Goal: Answer question/provide support: Share knowledge or assist other users

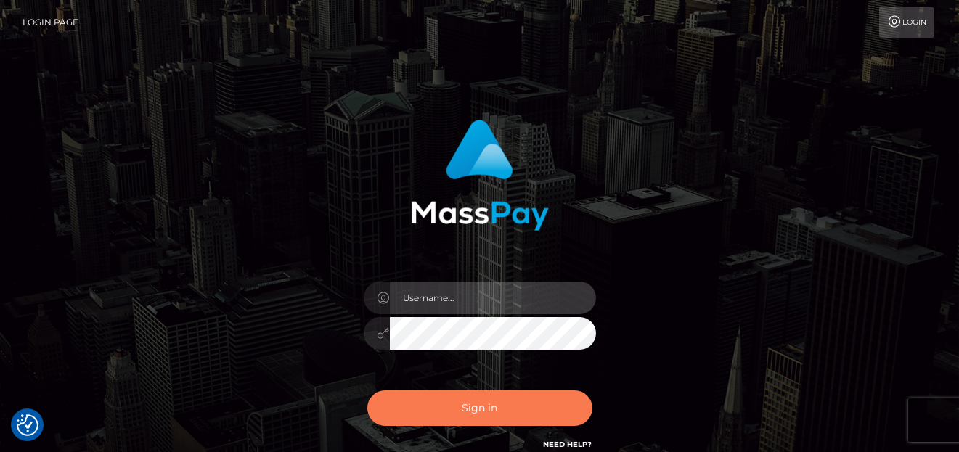
type input "[PERSON_NAME]"
click at [546, 416] on button "Sign in" at bounding box center [479, 409] width 225 height 36
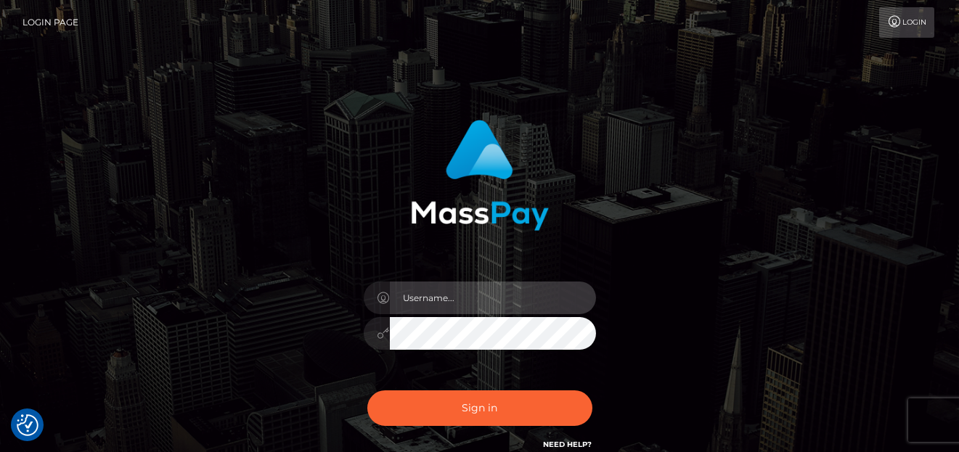
type input "denise"
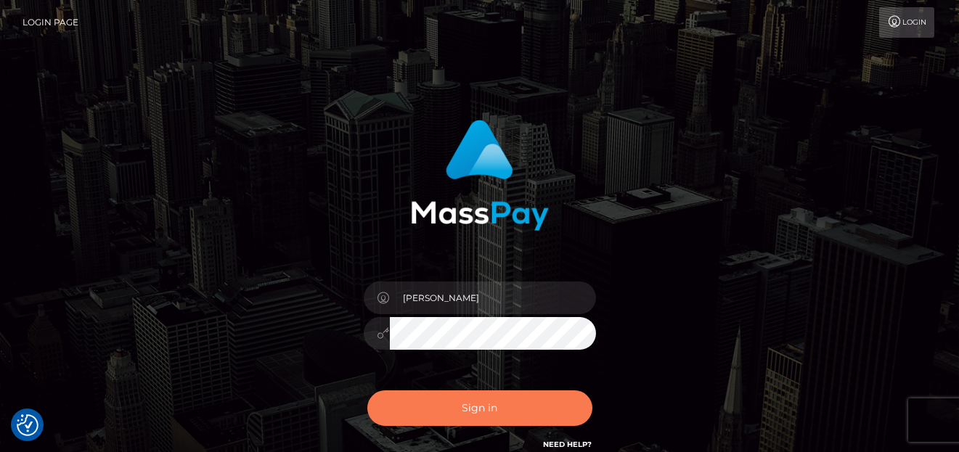
drag, startPoint x: 0, startPoint y: 0, endPoint x: 546, endPoint y: 415, distance: 685.5
click at [546, 415] on button "Sign in" at bounding box center [479, 409] width 225 height 36
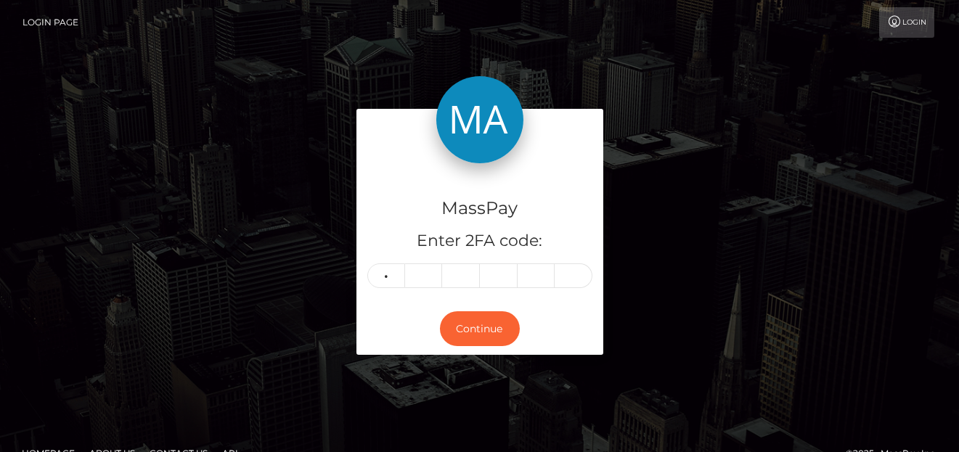
type input "2"
type input "4"
type input "5"
type input "1"
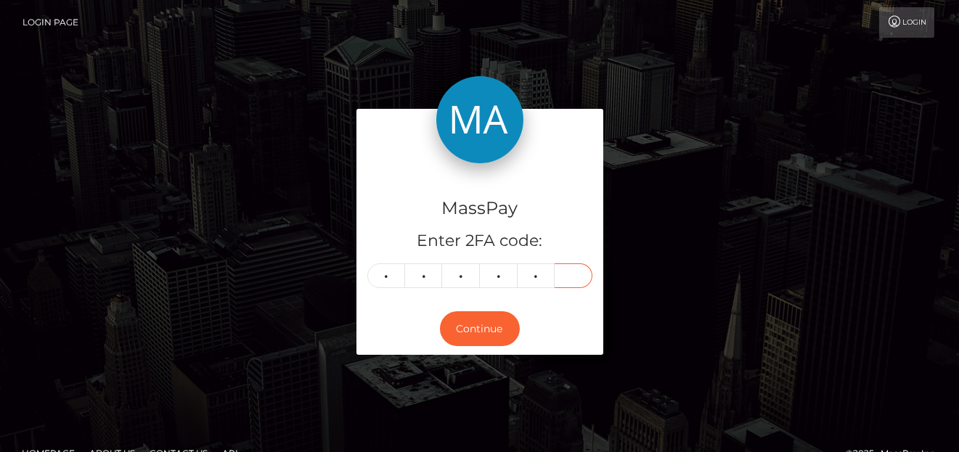
type input "4"
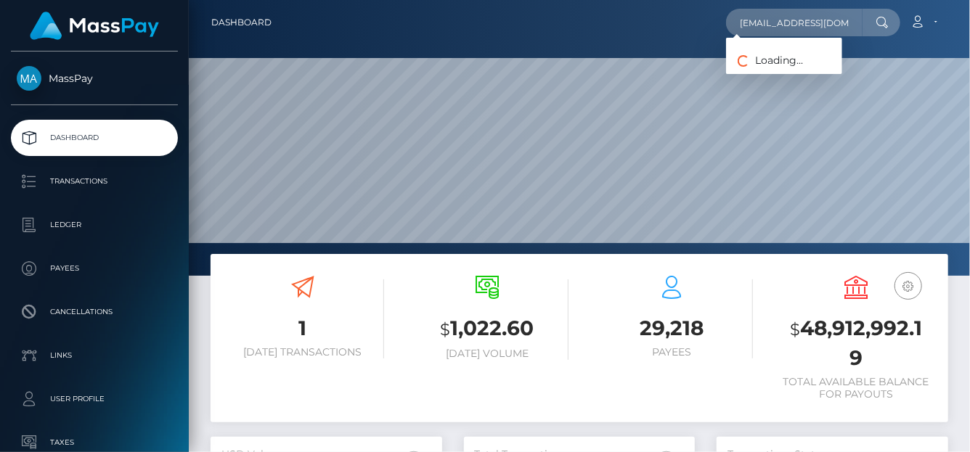
scroll to position [257, 232]
type input "daliaeema@gmail.com"
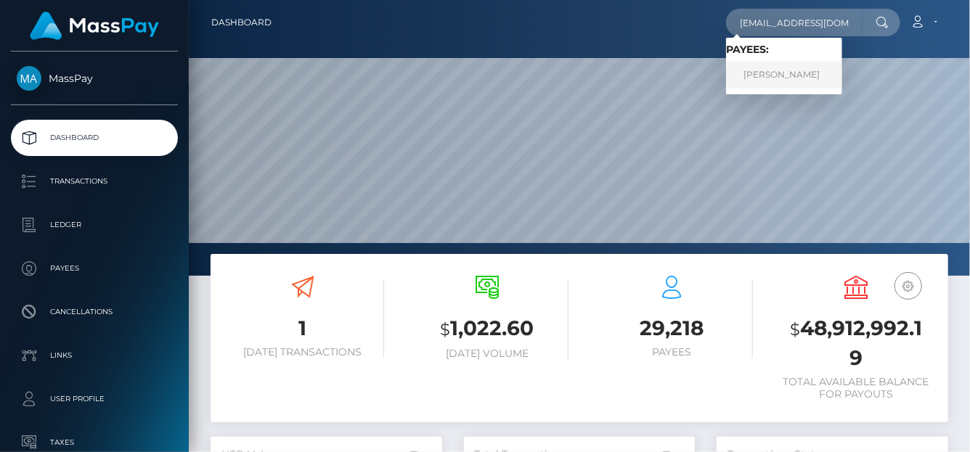
click at [767, 72] on link "JOYCE DE NIEVA CUDEN" at bounding box center [784, 75] width 116 height 27
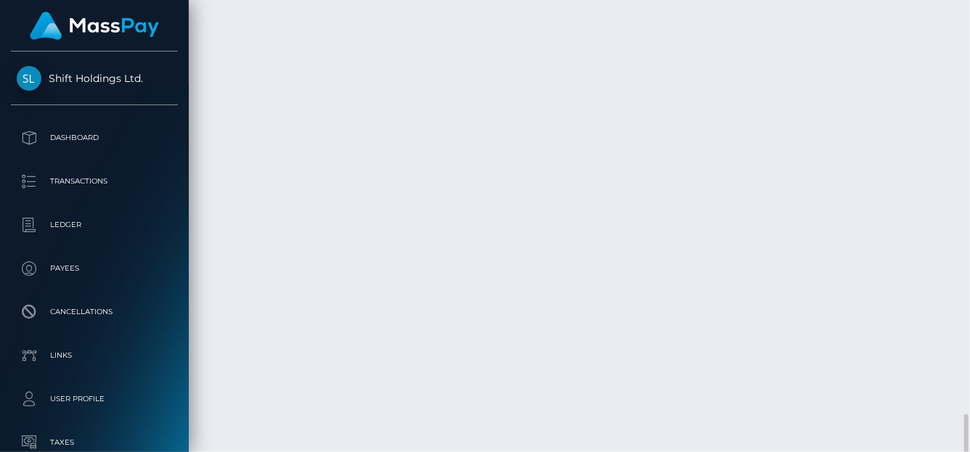
scroll to position [174, 232]
click at [868, 139] on div "Force status update" at bounding box center [860, 127] width 106 height 27
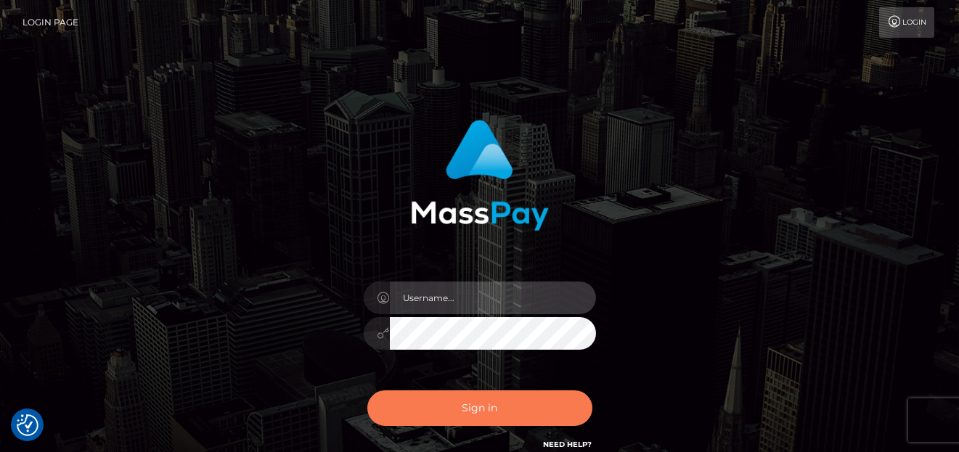
type input "[PERSON_NAME]"
click at [428, 415] on button "Sign in" at bounding box center [479, 409] width 225 height 36
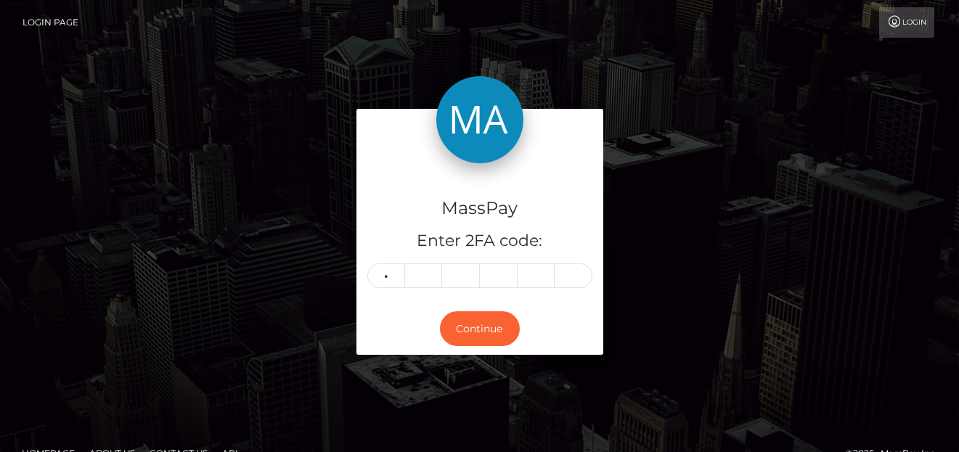
type input "9"
type input "4"
type input "2"
type input "5"
type input "9"
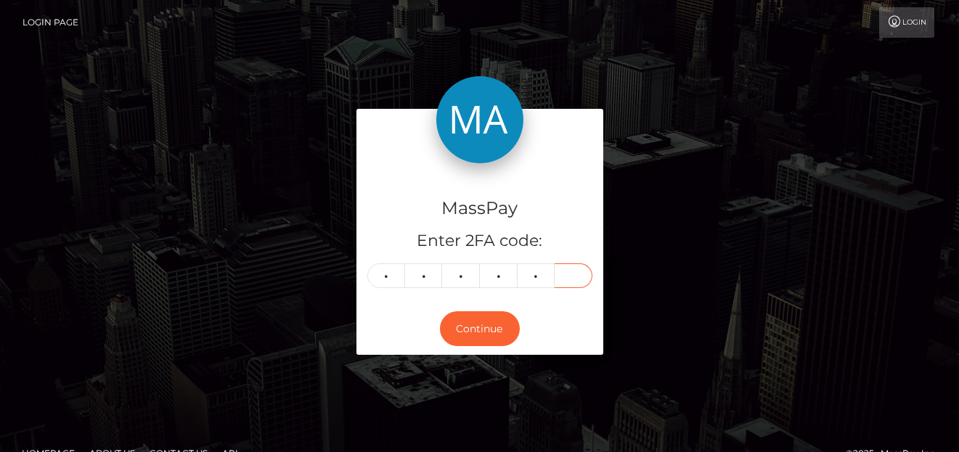
type input "4"
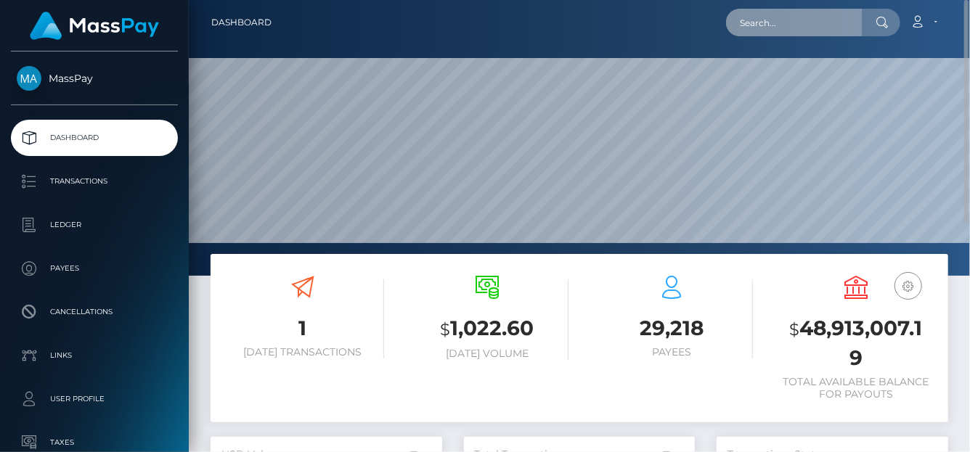
click at [756, 22] on input "text" at bounding box center [794, 23] width 136 height 28
paste input "[EMAIL_ADDRESS][DOMAIN_NAME]"
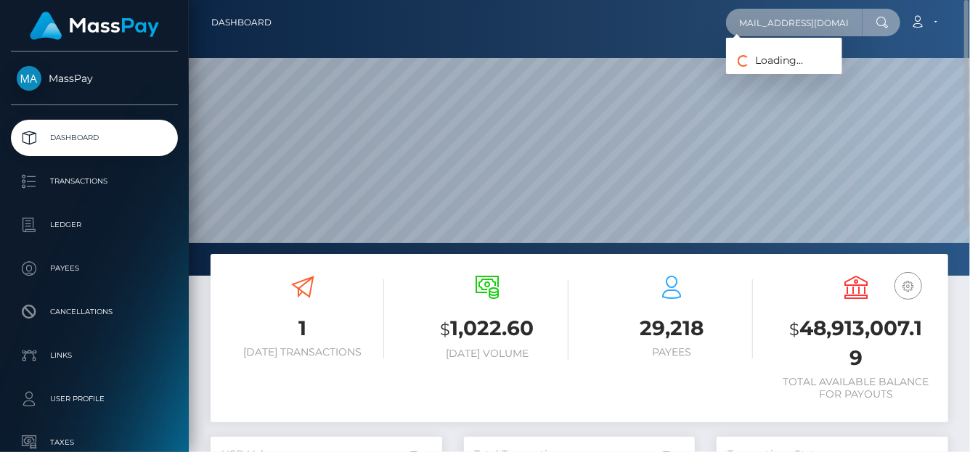
type input "[EMAIL_ADDRESS][DOMAIN_NAME]"
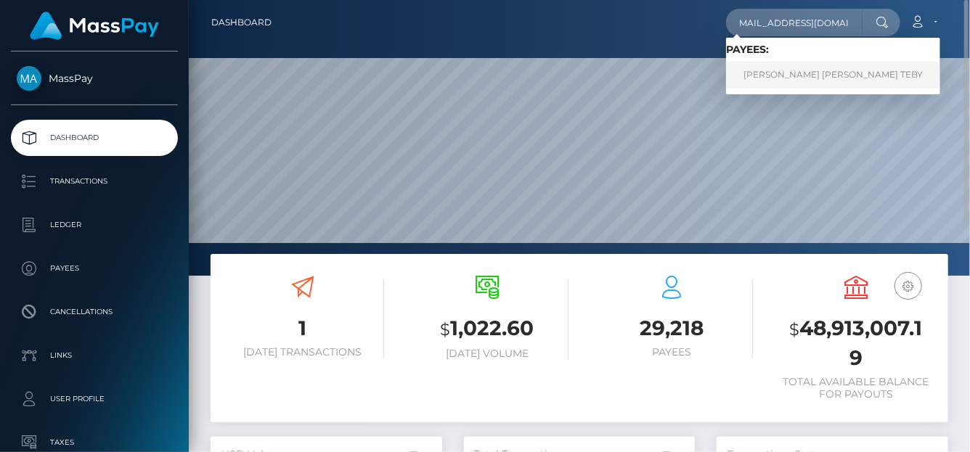
click at [763, 74] on link "ACHI SYLVIE NANCY TEBY" at bounding box center [833, 75] width 214 height 27
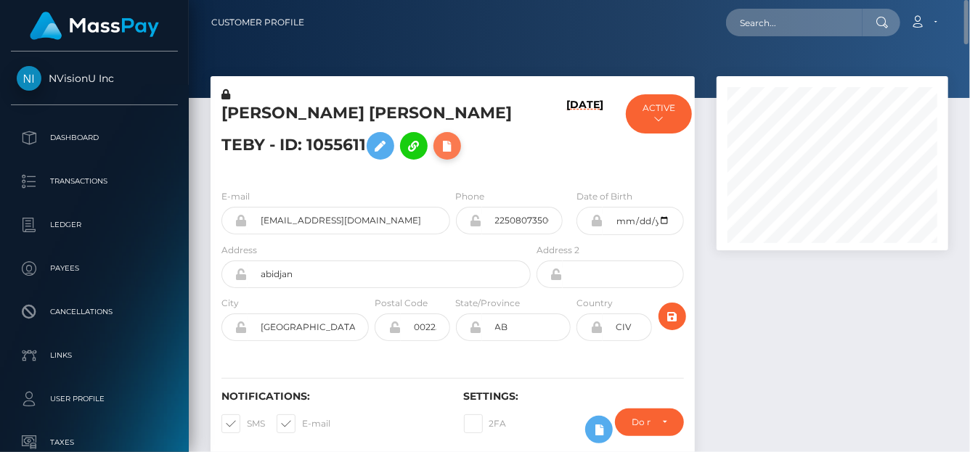
click at [439, 146] on icon at bounding box center [447, 146] width 17 height 18
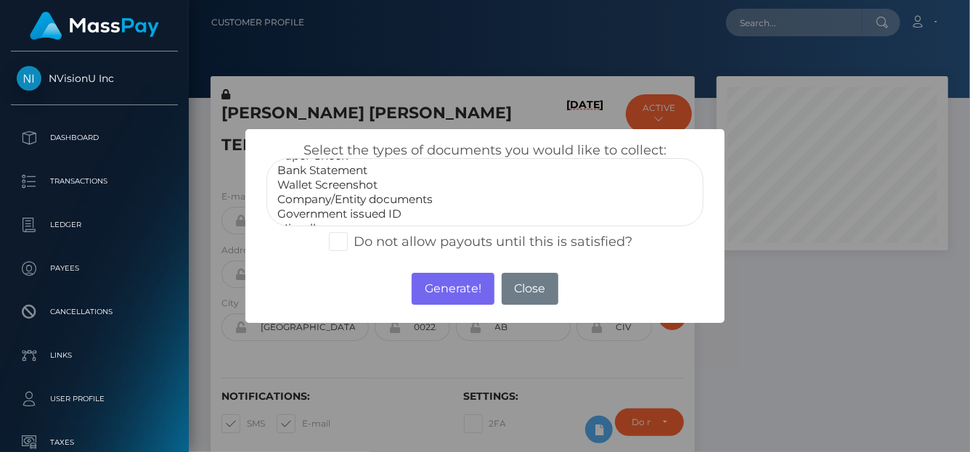
scroll to position [28, 0]
select select "Miscellaneous"
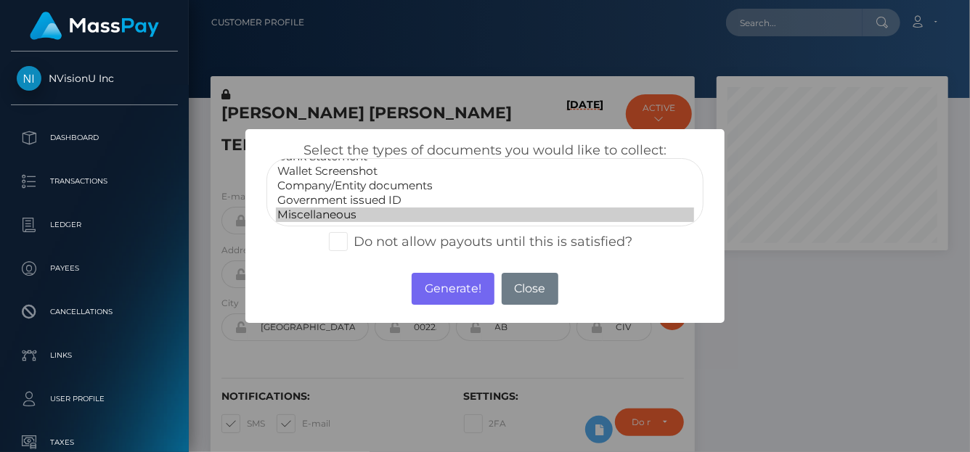
click at [318, 211] on option "Miscellaneous" at bounding box center [485, 215] width 418 height 15
click at [446, 295] on button "Generate!" at bounding box center [453, 289] width 82 height 32
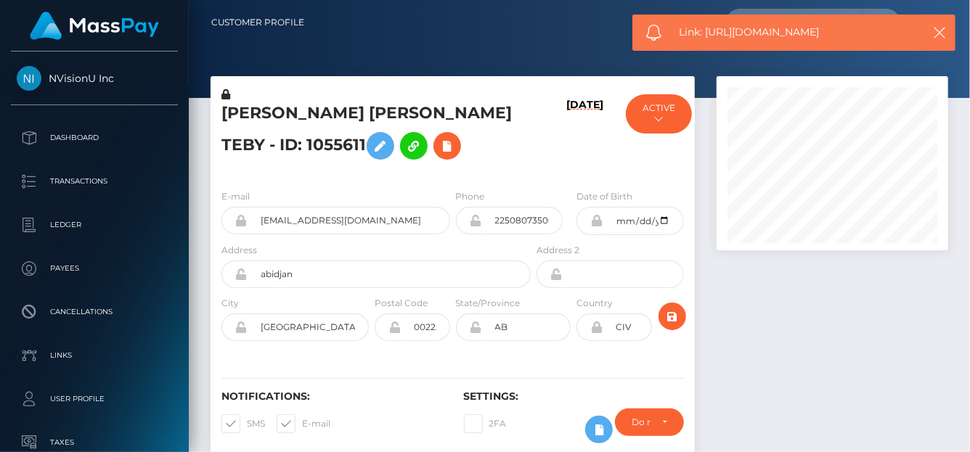
drag, startPoint x: 843, startPoint y: 30, endPoint x: 705, endPoint y: 27, distance: 138.0
click at [705, 27] on span "Link: https://l.maspay.io/Wlhyu" at bounding box center [796, 32] width 233 height 15
copy span "https://l.maspay.io/Wlhyu"
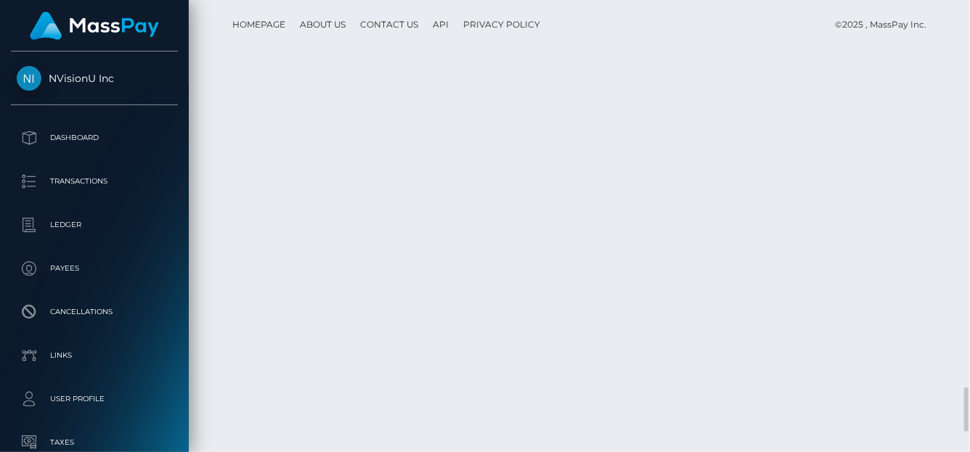
scroll to position [174, 232]
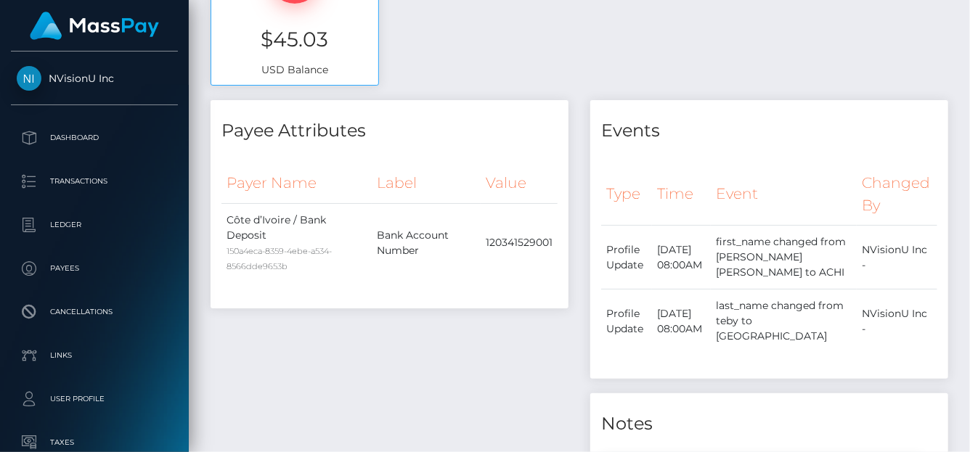
scroll to position [0, 0]
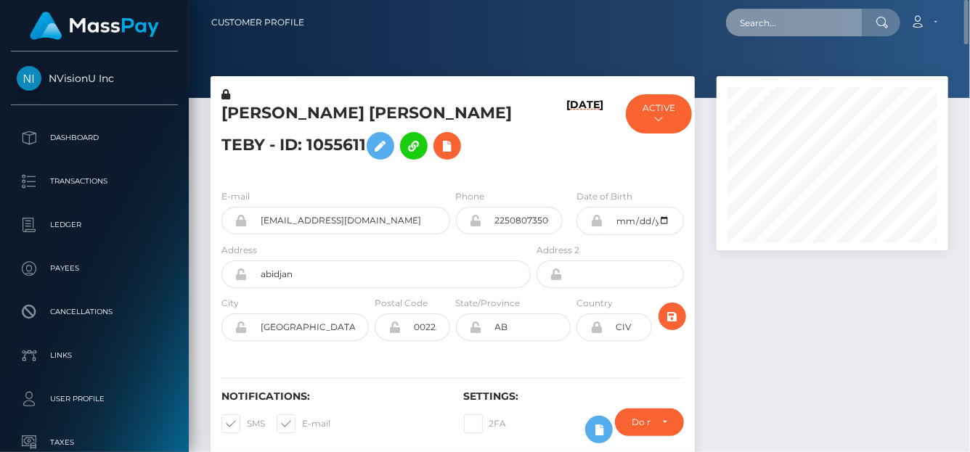
click at [794, 26] on input "text" at bounding box center [794, 23] width 136 height 28
paste input "daliaeema@gmail.com"
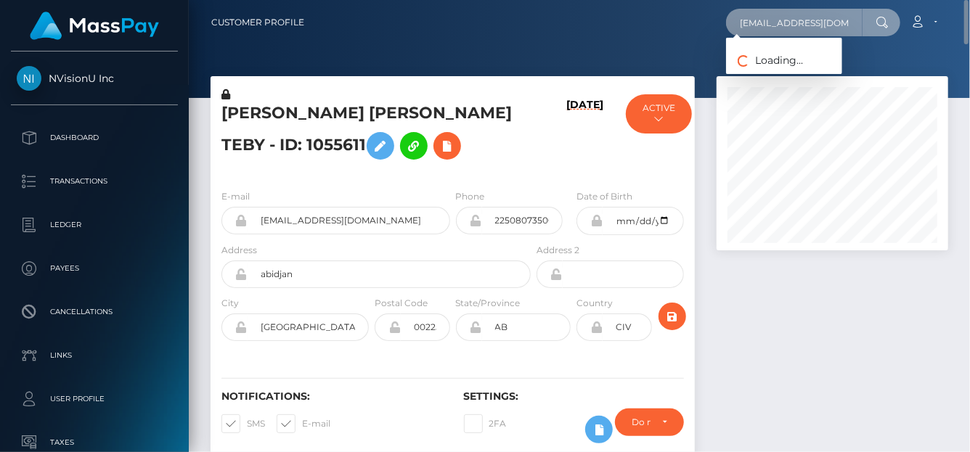
type input "daliaeema@gmail.com"
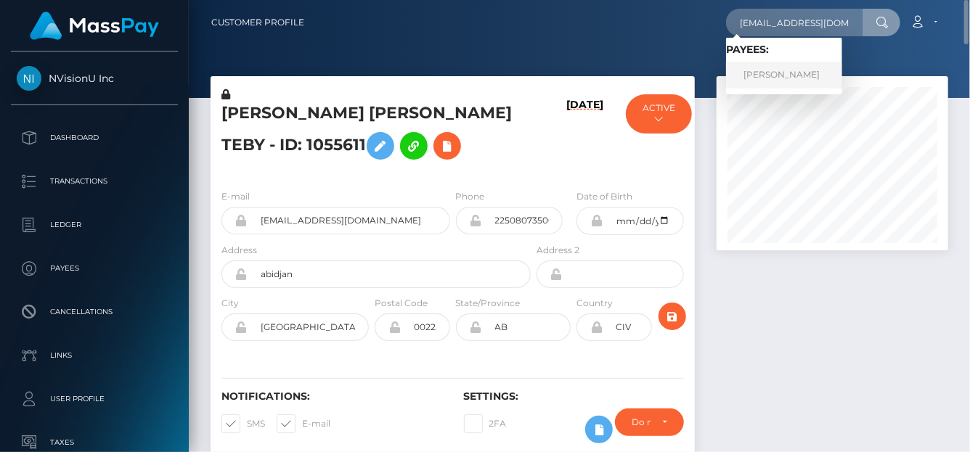
click at [785, 78] on link "JOYCE DE NIEVA CUDEN" at bounding box center [784, 75] width 116 height 27
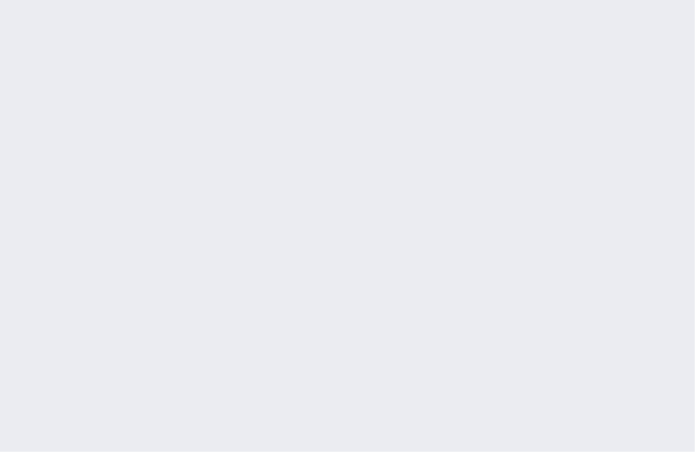
scroll to position [5161, 0]
click at [602, 147] on div "Force status update" at bounding box center [593, 130] width 106 height 36
click at [604, 147] on div "Force status update" at bounding box center [593, 130] width 106 height 36
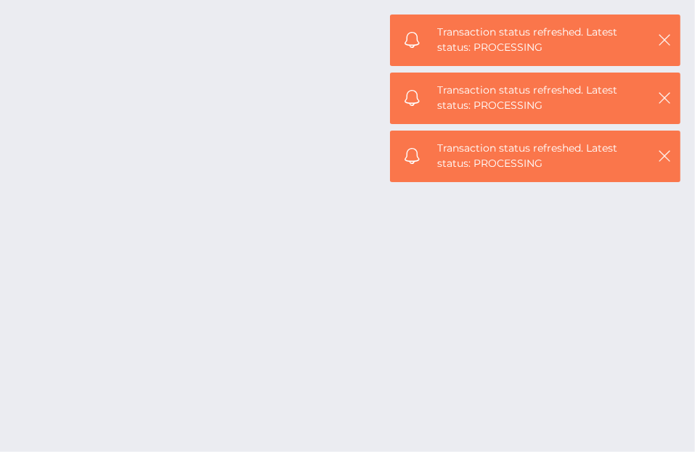
click at [151, 156] on div "Additional Info" at bounding box center [168, 144] width 94 height 27
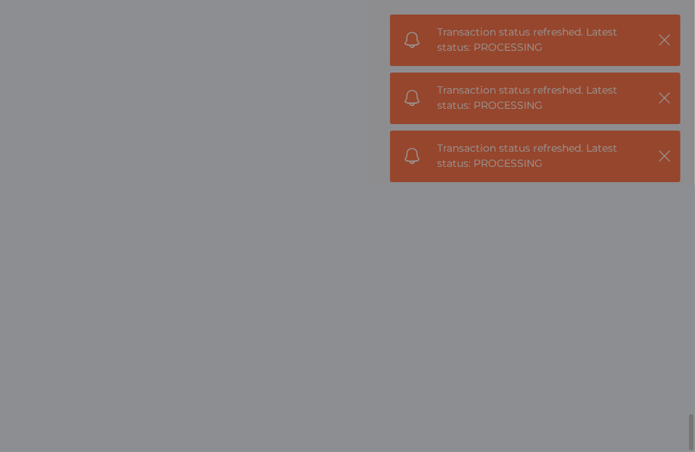
click at [141, 107] on div "× Payload Output: Response: OK No Cancel" at bounding box center [347, 226] width 695 height 452
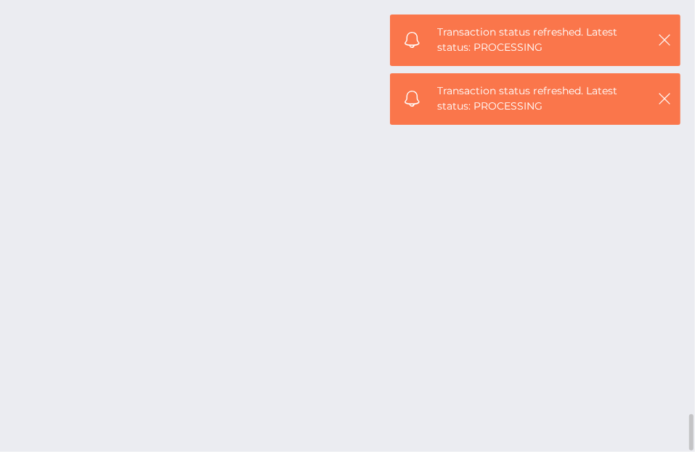
scroll to position [0, 0]
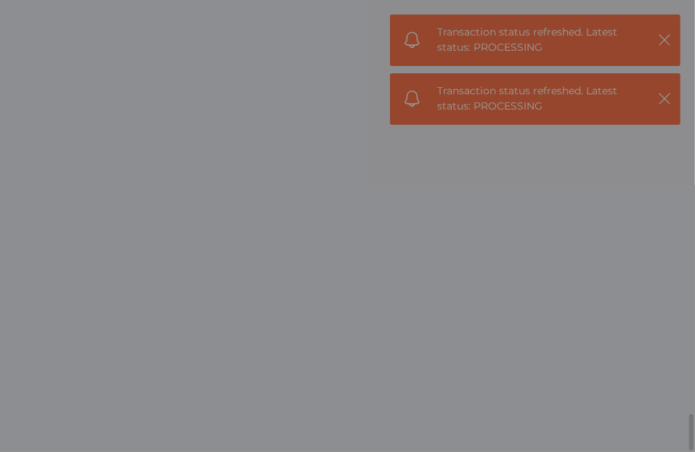
click at [660, 96] on div "Output: Array [ 43 ] 0: Object 1: Object 2: Object 3: Object 4: Object 5: Objec…" at bounding box center [451, 154] width 508 height 182
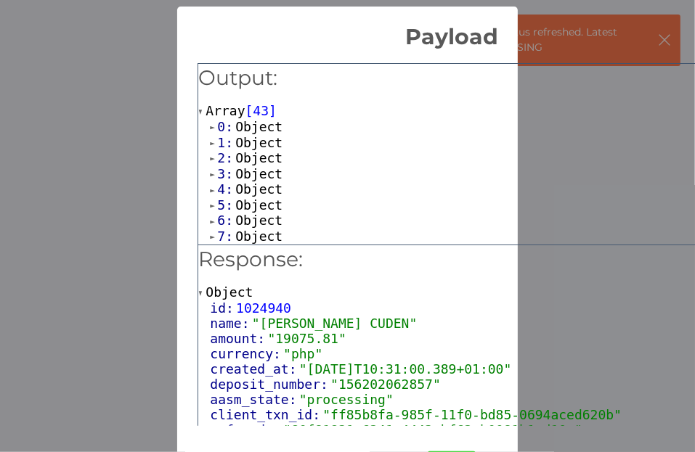
click at [152, 18] on div "× Payload Output: Array [ 43 ] 0: Object 1: Object 2: Object 3: Object 4: Objec…" at bounding box center [347, 226] width 695 height 452
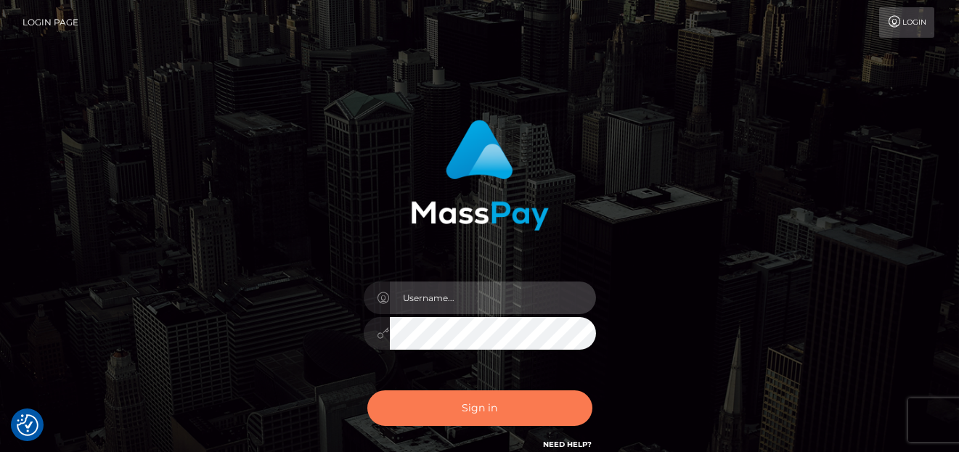
type input "[PERSON_NAME]"
click at [486, 404] on button "Sign in" at bounding box center [479, 409] width 225 height 36
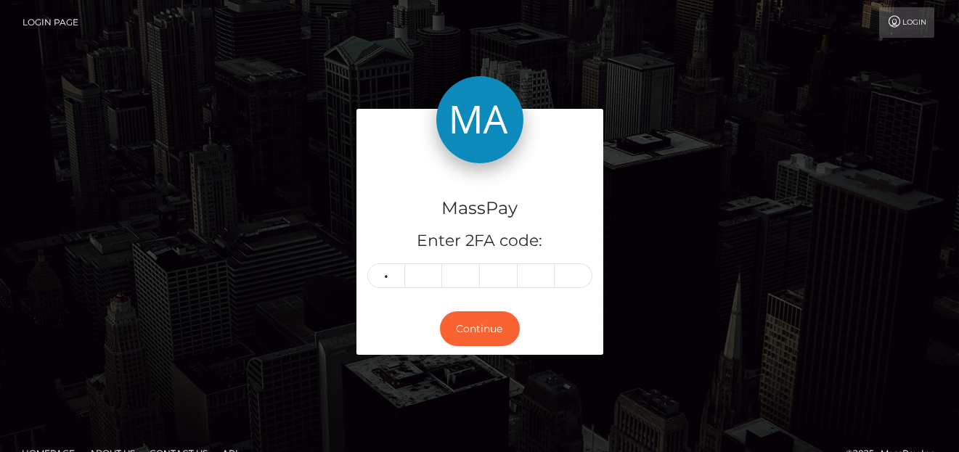
type input "7"
type input "8"
type input "2"
type input "3"
type input "4"
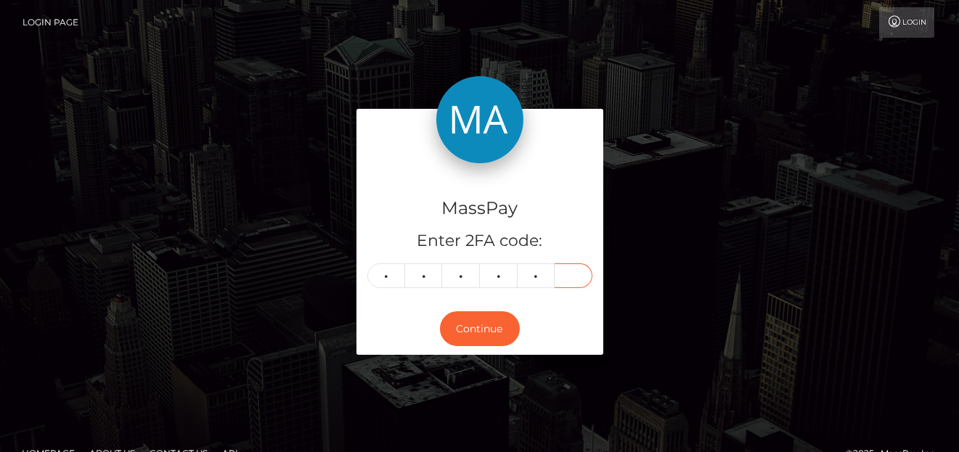
type input "1"
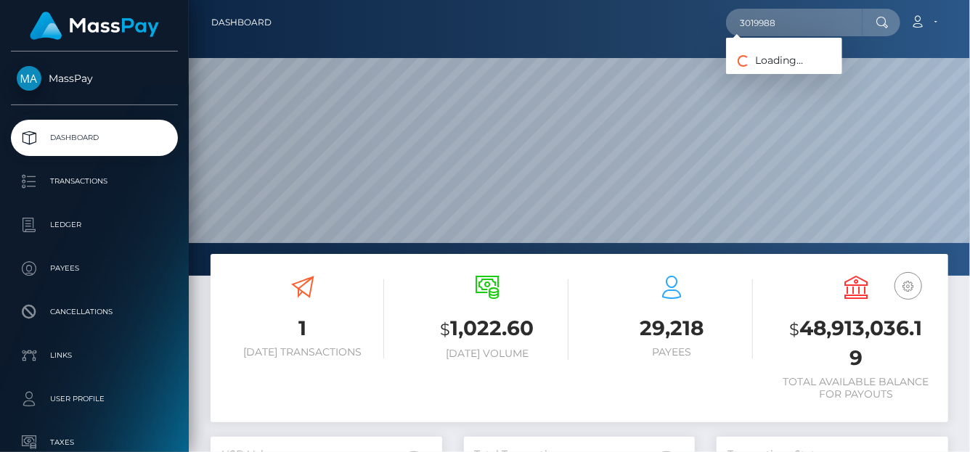
scroll to position [257, 232]
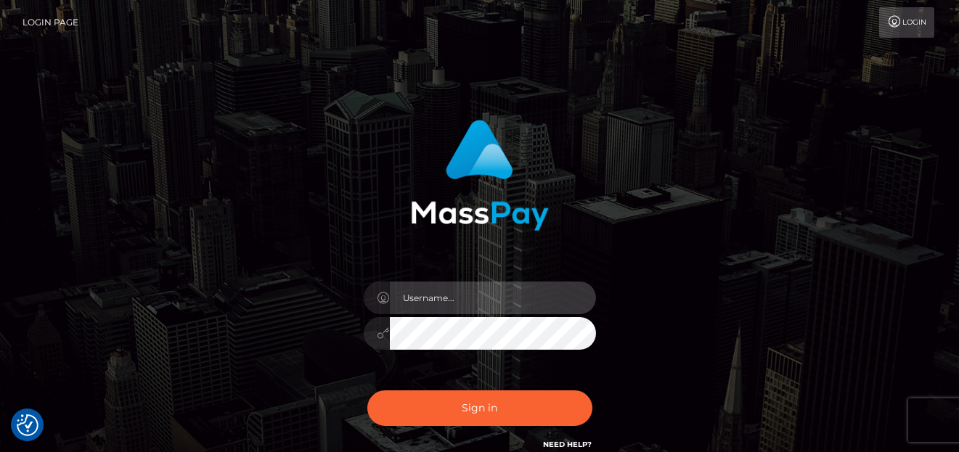
type input "denise"
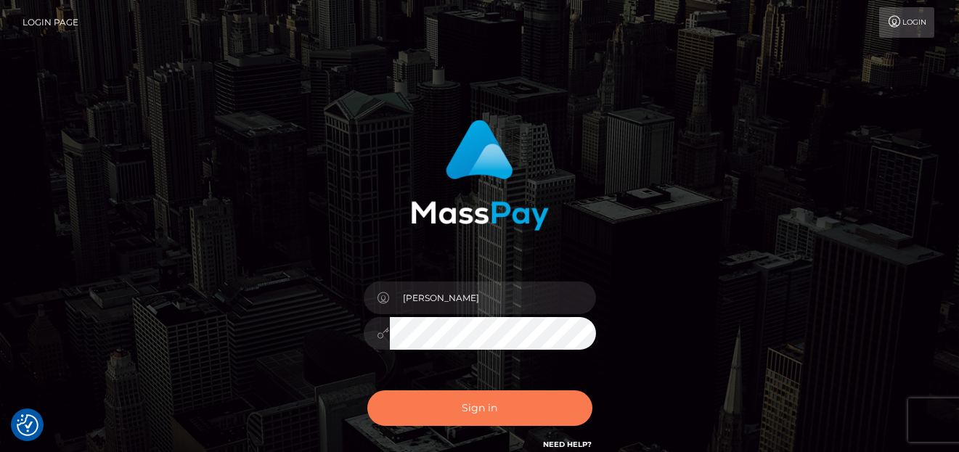
click at [431, 403] on button "Sign in" at bounding box center [479, 409] width 225 height 36
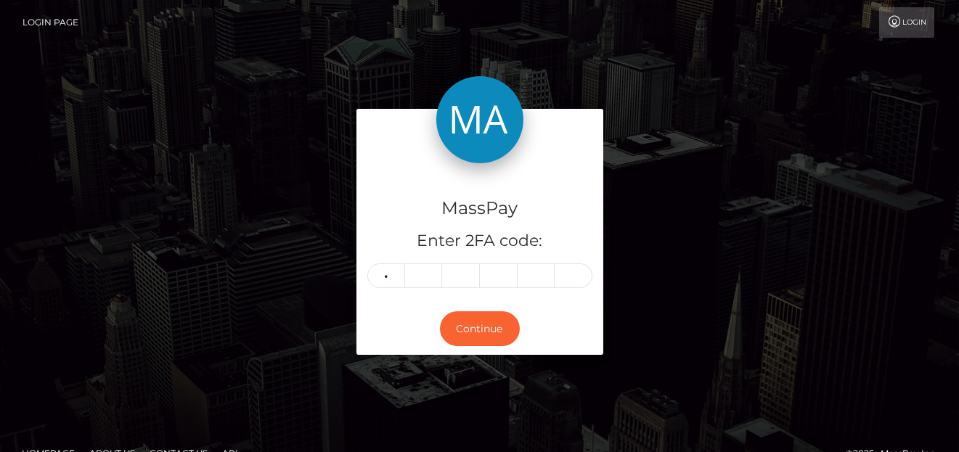
type input "6"
type input "4"
type input "0"
type input "4"
type input "5"
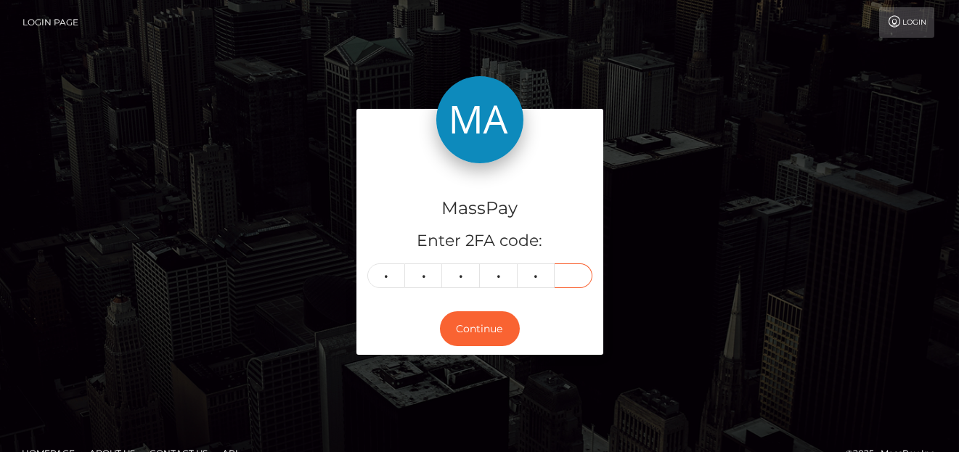
type input "9"
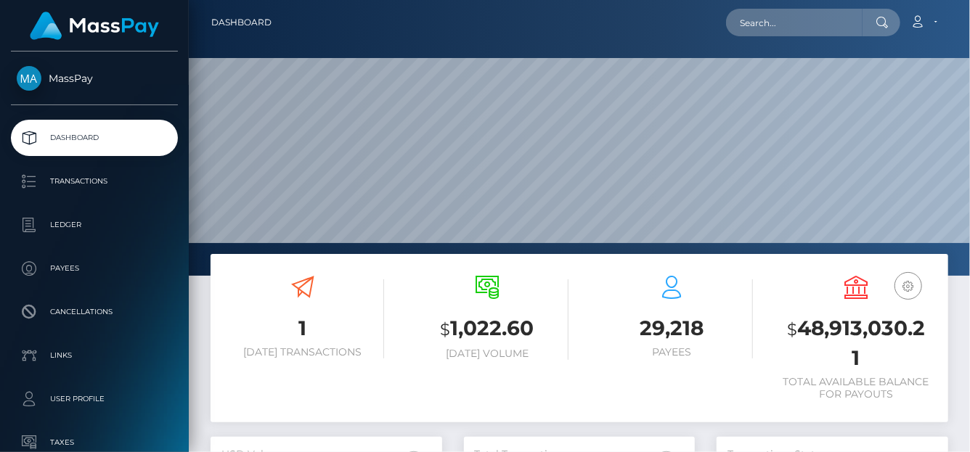
scroll to position [257, 232]
click at [837, 33] on input "text" at bounding box center [794, 23] width 136 height 28
paste input "ifitsnotfunwhybother@gmail.com"
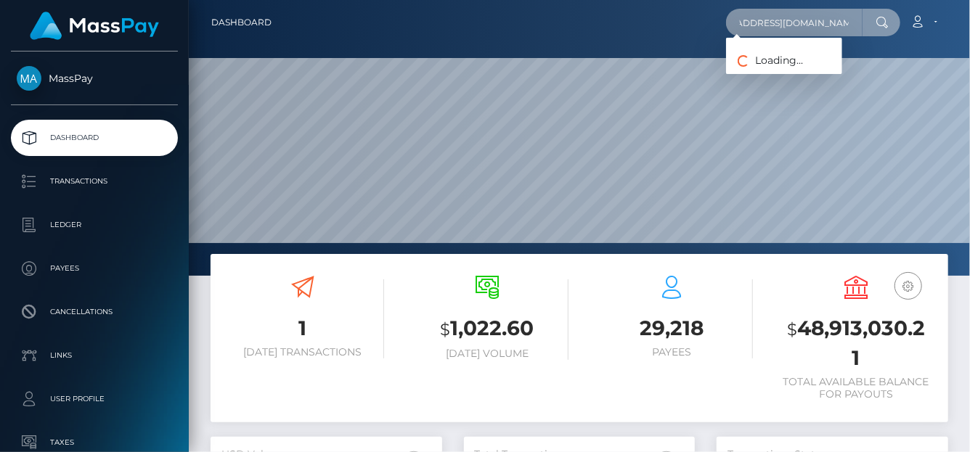
type input "ifitsnotfunwhybother@gmail.com"
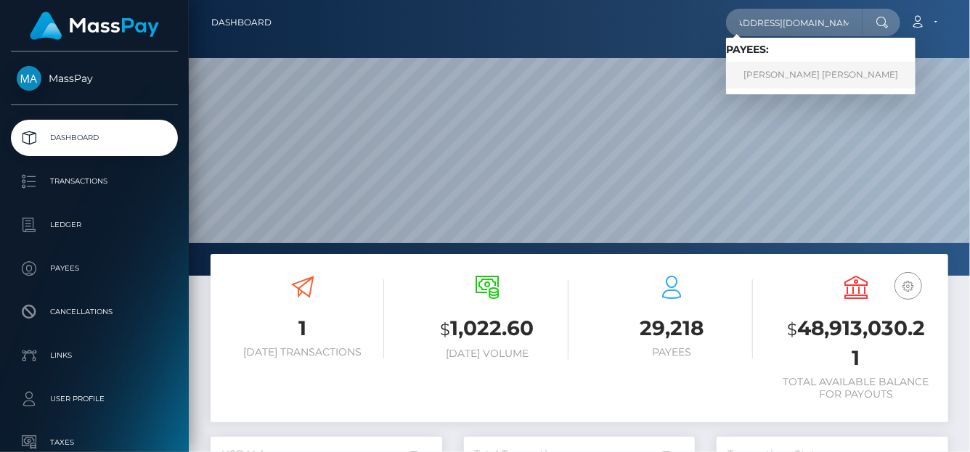
scroll to position [0, 0]
click at [760, 75] on link "BRANDON SHINGAI JOSEPH MURRAY Murray" at bounding box center [820, 75] width 189 height 27
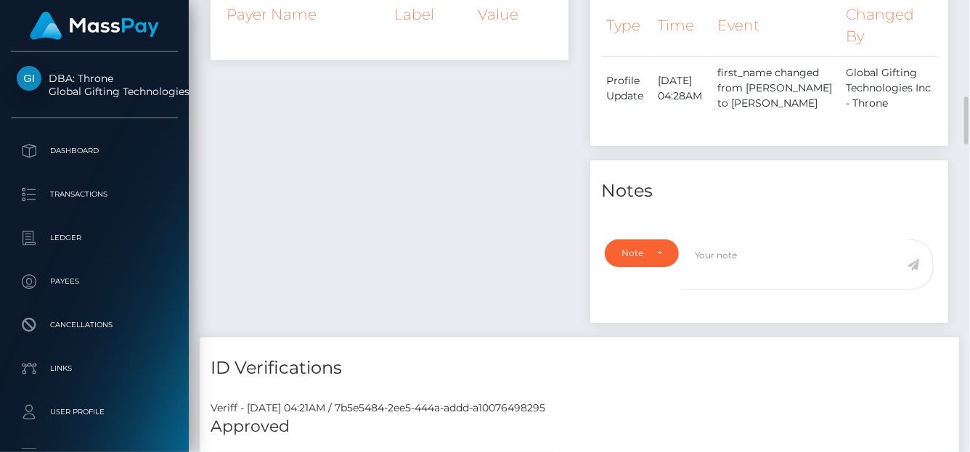
scroll to position [1130, 0]
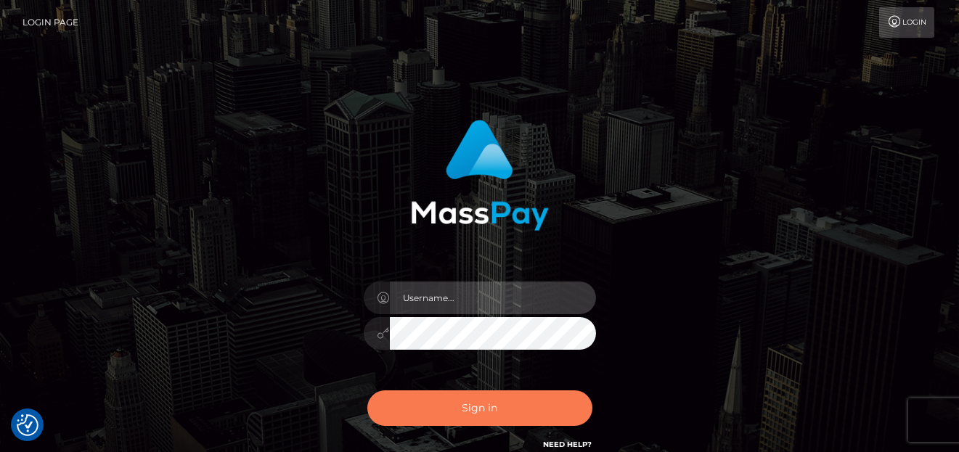
type input "[PERSON_NAME]"
click at [466, 412] on button "Sign in" at bounding box center [479, 409] width 225 height 36
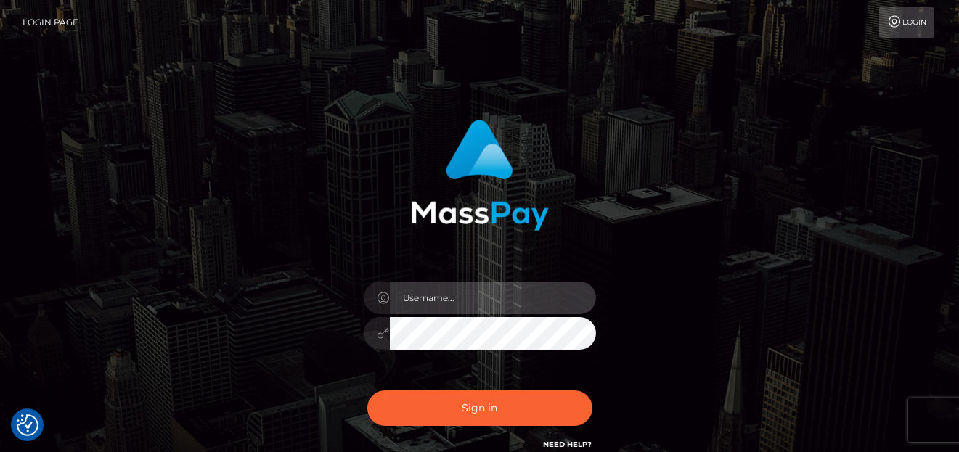
type input "denise"
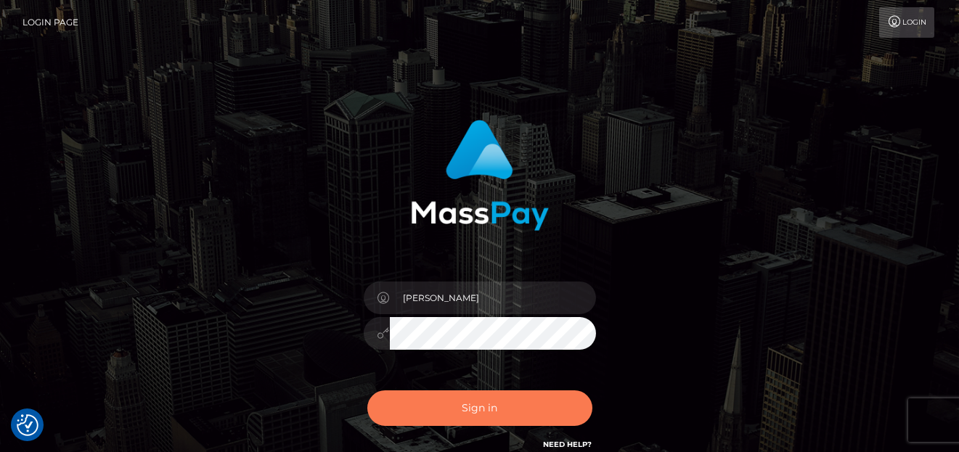
click at [466, 409] on button "Sign in" at bounding box center [479, 409] width 225 height 36
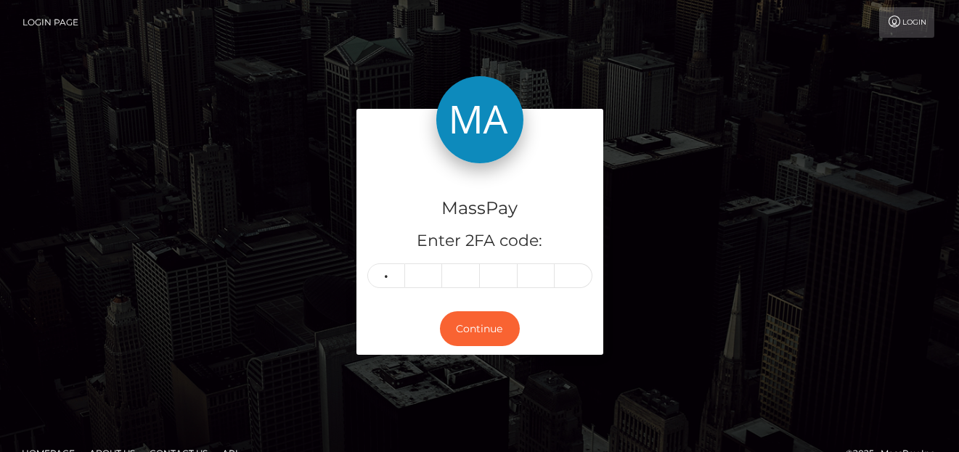
type input "3"
type input "4"
type input "6"
type input "1"
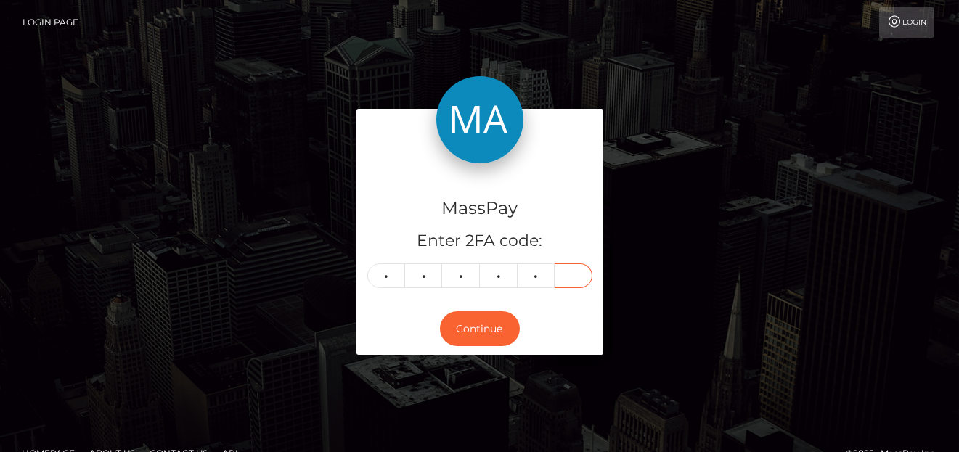
type input "2"
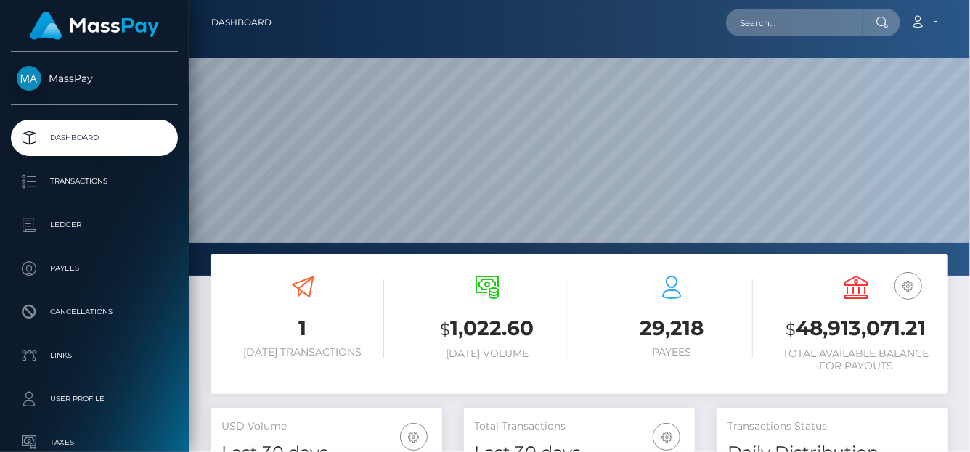
scroll to position [257, 232]
click at [810, 33] on input "text" at bounding box center [794, 23] width 136 height 28
paste input "ifitsnotfunwhybother@gmail.com"
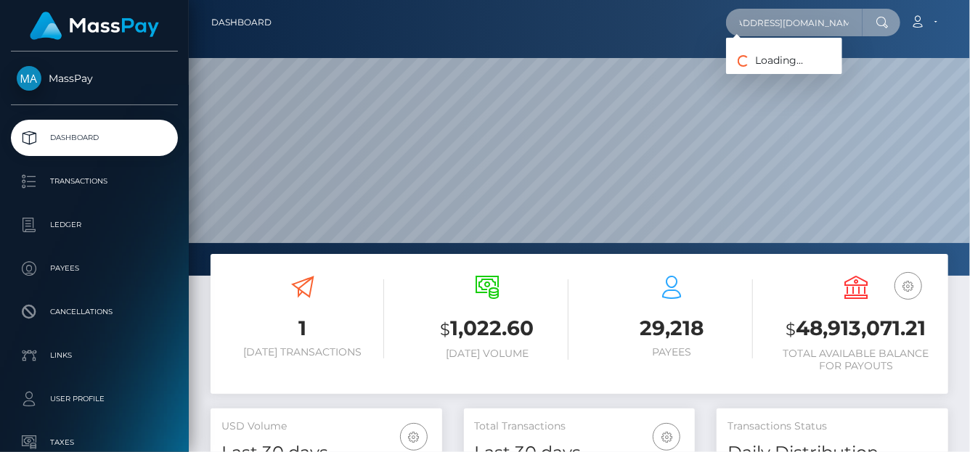
type input "ifitsnotfunwhybother@gmail.com"
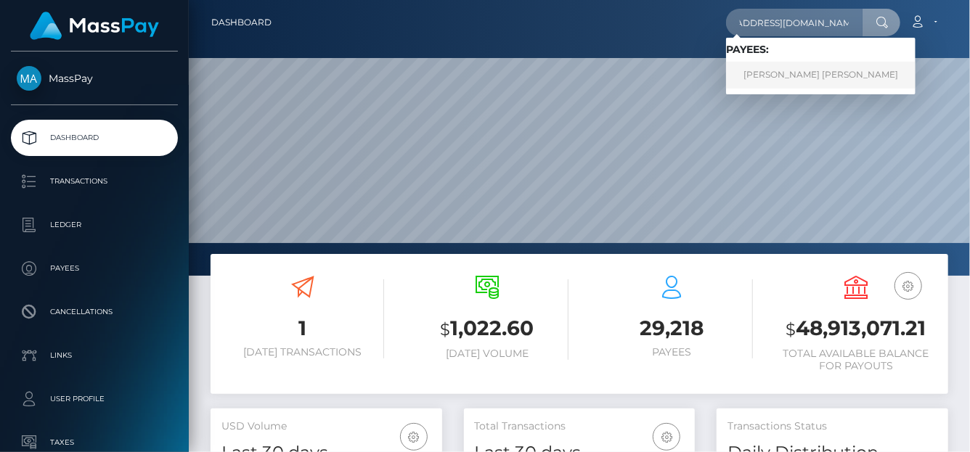
click at [798, 79] on link "BRANDON SHINGAI JOSEPH MURRAY Murray" at bounding box center [820, 75] width 189 height 27
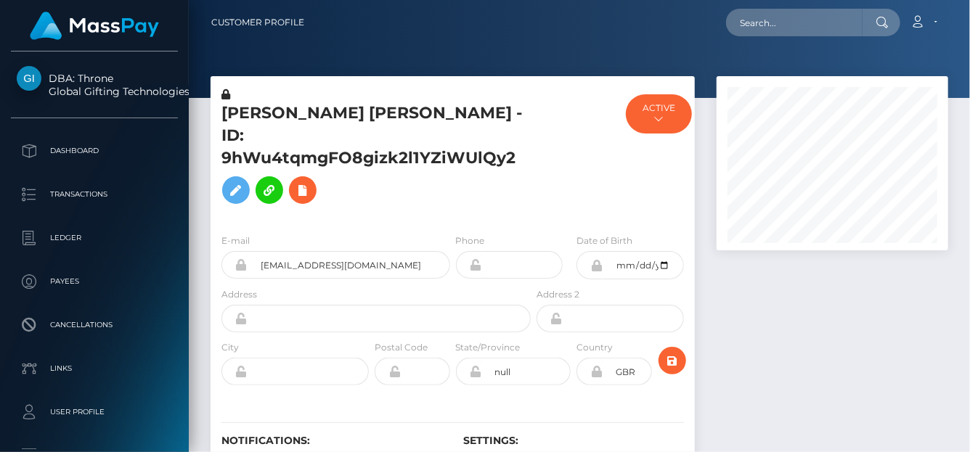
scroll to position [174, 232]
click at [747, 23] on input "text" at bounding box center [794, 23] width 136 height 28
paste input "[EMAIL_ADDRESS][DOMAIN_NAME]"
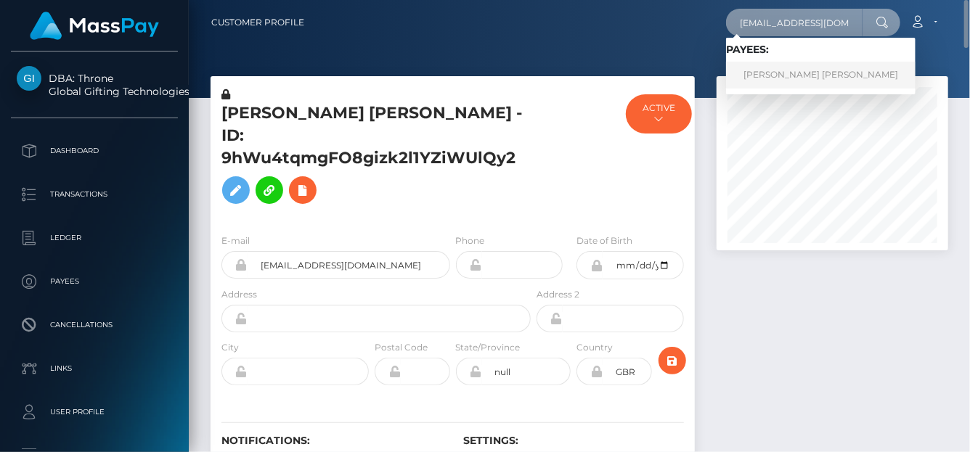
type input "[EMAIL_ADDRESS][DOMAIN_NAME]"
click at [749, 81] on link "[PERSON_NAME] [PERSON_NAME]" at bounding box center [820, 75] width 189 height 27
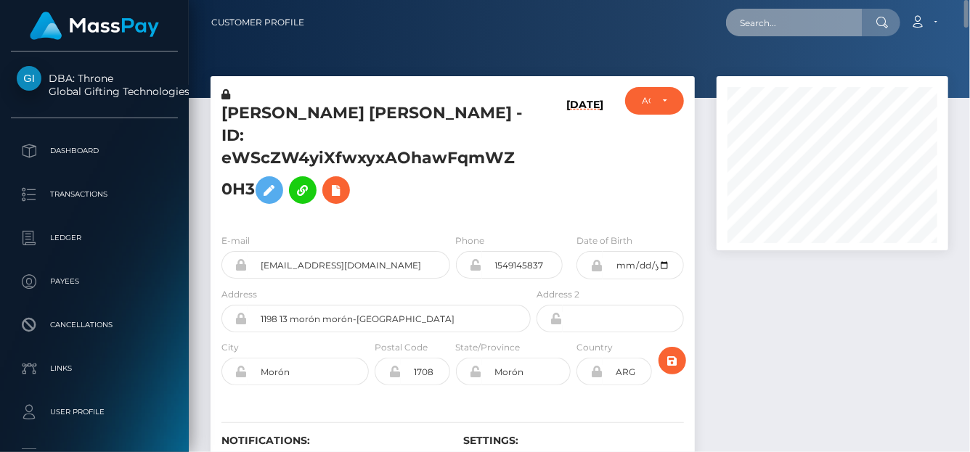
click at [754, 19] on input "text" at bounding box center [794, 23] width 136 height 28
paste input "9hWu4tqmgFO8gizk2l1YZiWUlQy2"
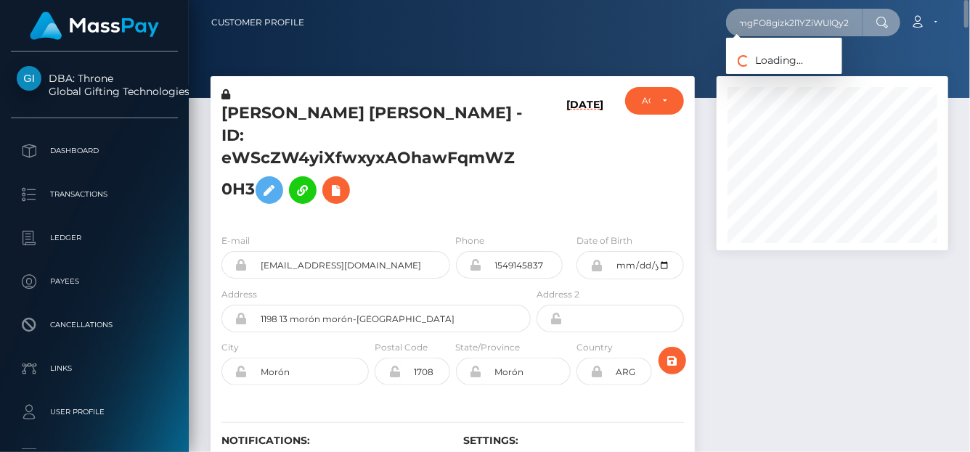
type input "9hWu4tqmgFO8gizk2l1YZiWUlQy2"
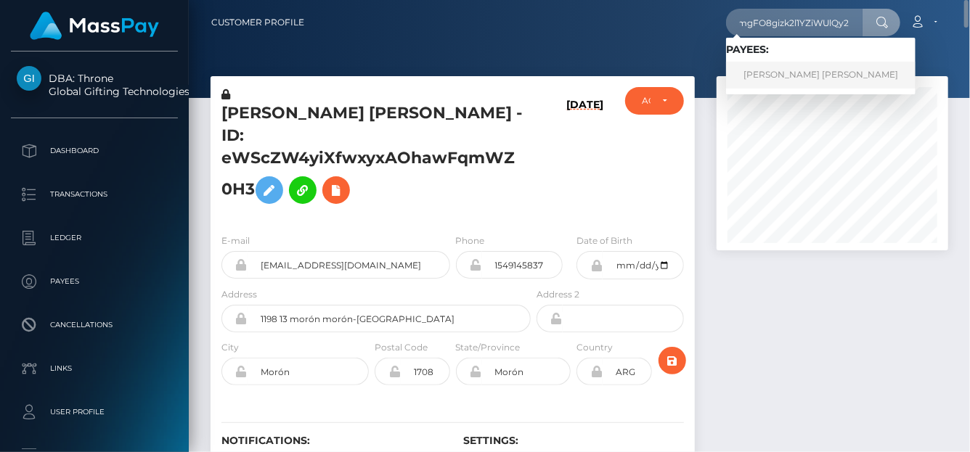
click at [743, 71] on link "BRANDON SHINGAI JOSEPH MURRAY Murray" at bounding box center [820, 75] width 189 height 27
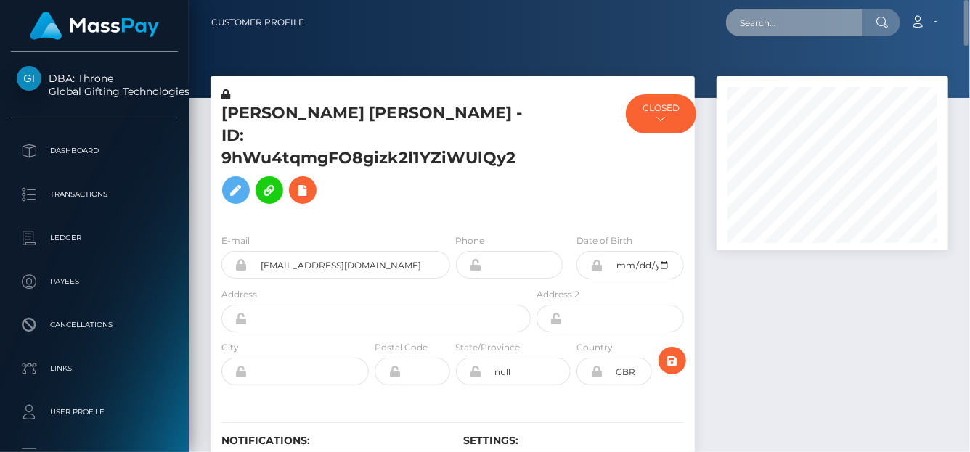
click at [753, 25] on input "text" at bounding box center [794, 23] width 136 height 28
paste input "onesieand@gmail.com"
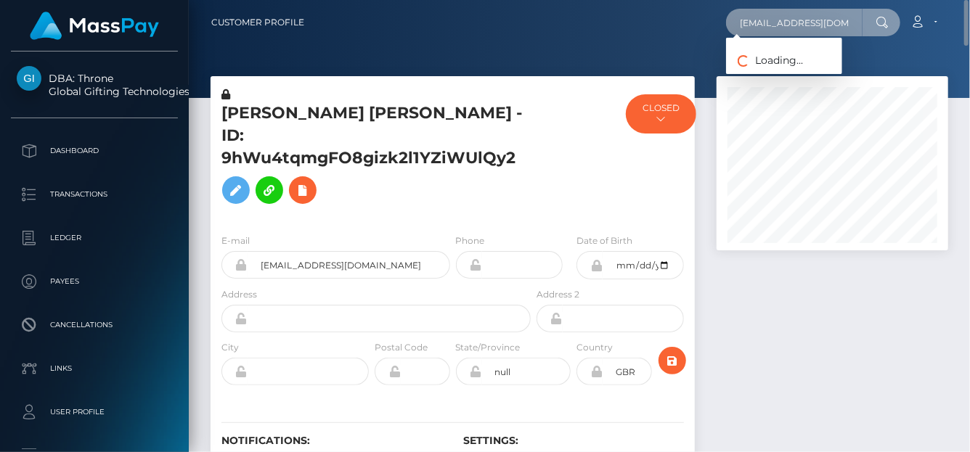
type input "onesieand@gmail.com"
click at [782, 67] on div "Loading... Loading... Payees: Alice Rooney Alice Rooney" at bounding box center [784, 56] width 116 height 36
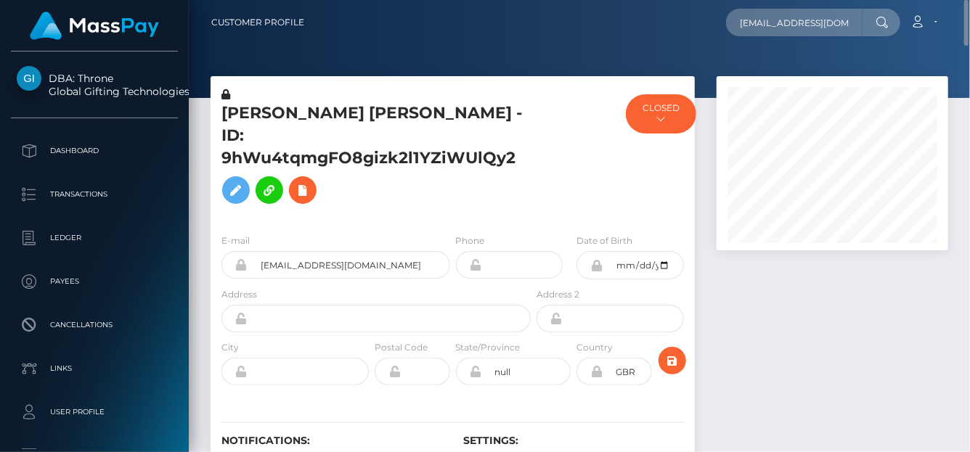
click at [781, 65] on div at bounding box center [579, 49] width 781 height 98
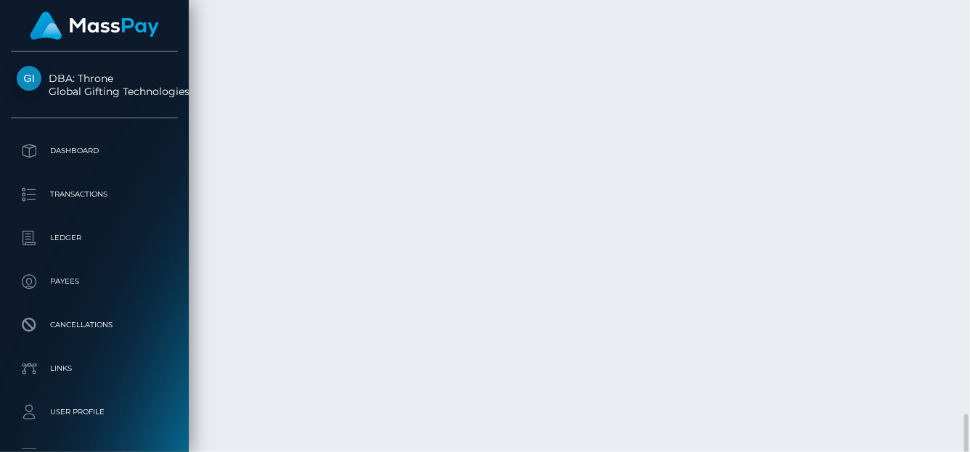
scroll to position [4006, 0]
